Goal: Transaction & Acquisition: Purchase product/service

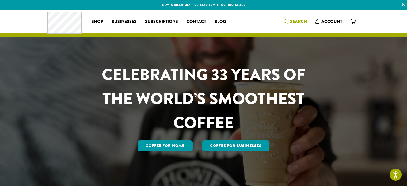
click at [293, 20] on span "Search" at bounding box center [298, 21] width 17 height 6
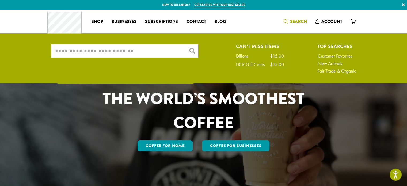
click at [130, 51] on input "What are you searching for?" at bounding box center [124, 50] width 147 height 13
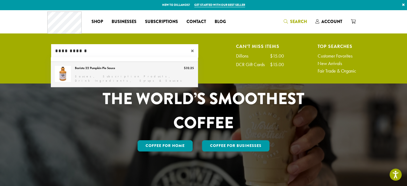
type input "**********"
click at [102, 68] on link "Barista 22 Pumpkin Pie Sauce" at bounding box center [124, 74] width 147 height 25
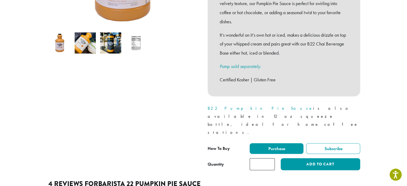
click at [137, 39] on img at bounding box center [135, 42] width 21 height 21
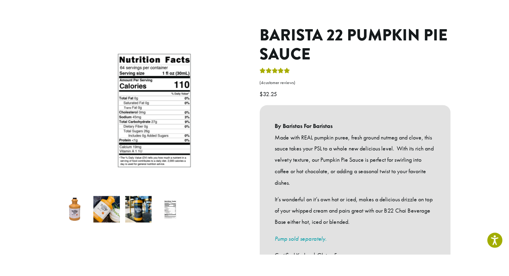
scroll to position [63, 0]
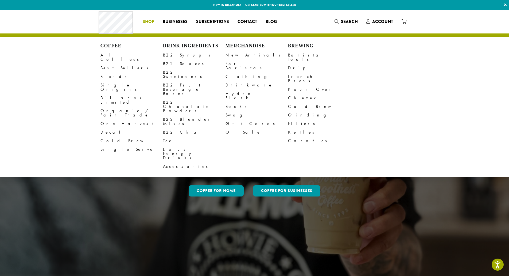
click at [149, 21] on span "Shop" at bounding box center [148, 21] width 11 height 7
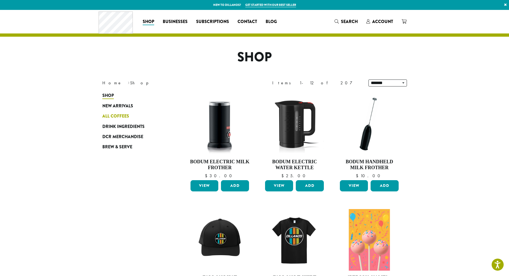
click at [105, 117] on span "All Coffees" at bounding box center [115, 116] width 27 height 7
